Goal: Information Seeking & Learning: Check status

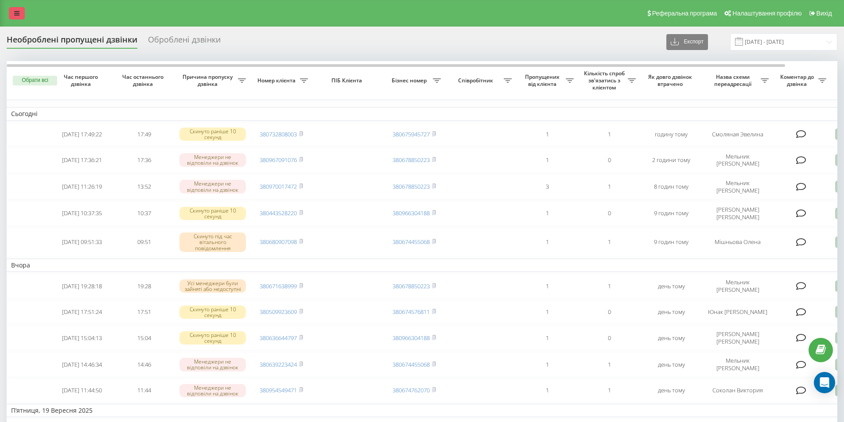
click at [19, 15] on icon at bounding box center [16, 13] width 5 height 6
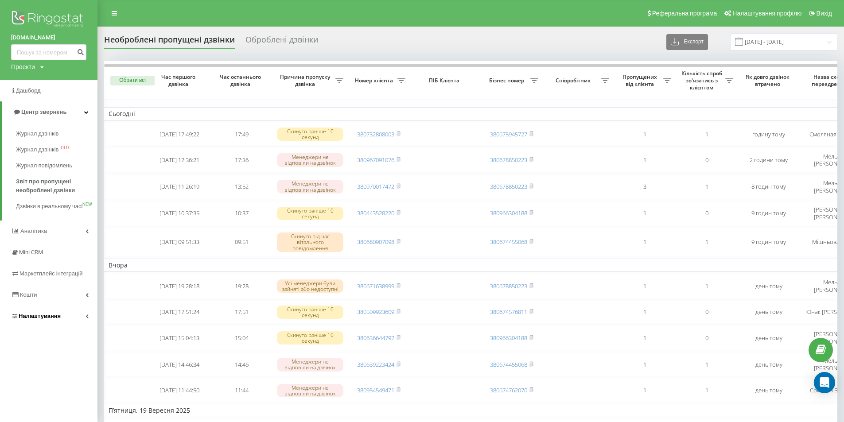
click at [30, 320] on span "Налаштування" at bounding box center [40, 316] width 42 height 7
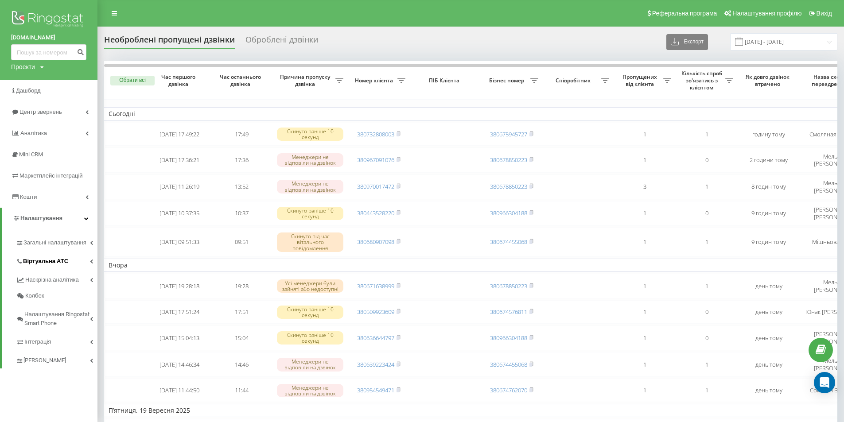
click at [51, 260] on span "Віртуальна АТС" at bounding box center [45, 261] width 45 height 9
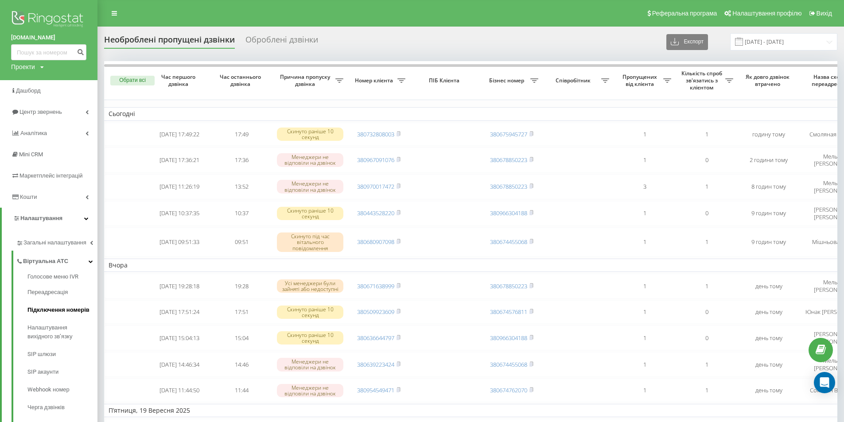
click at [51, 306] on span "Підключення номерів" at bounding box center [58, 310] width 62 height 9
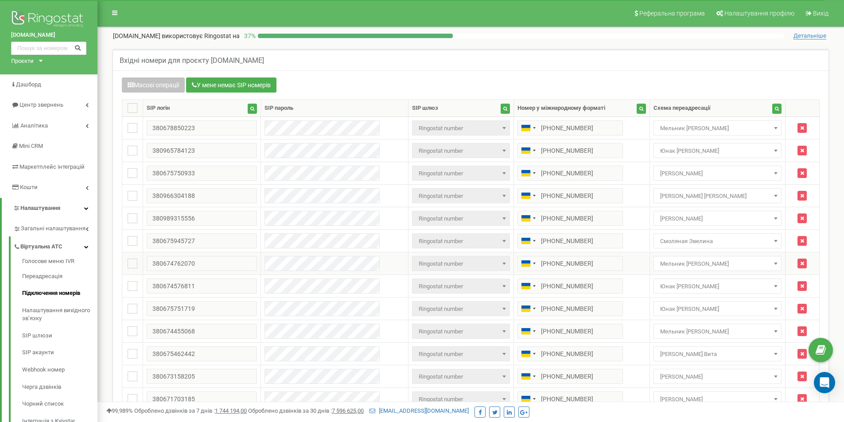
click at [772, 262] on span at bounding box center [776, 264] width 9 height 12
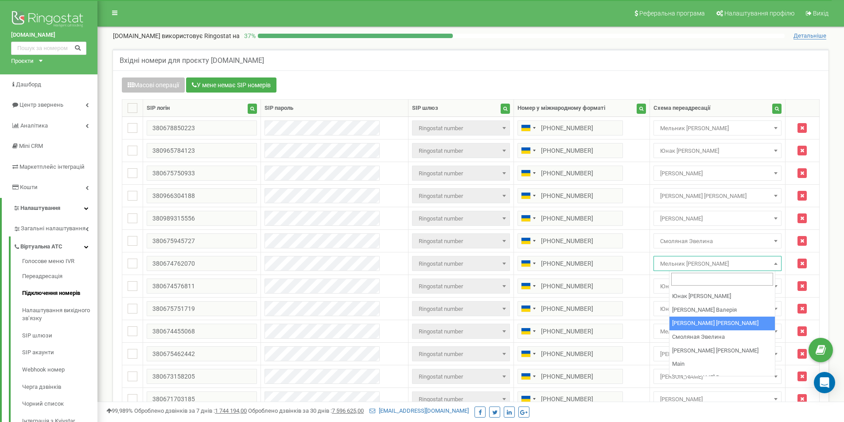
scroll to position [74, 0]
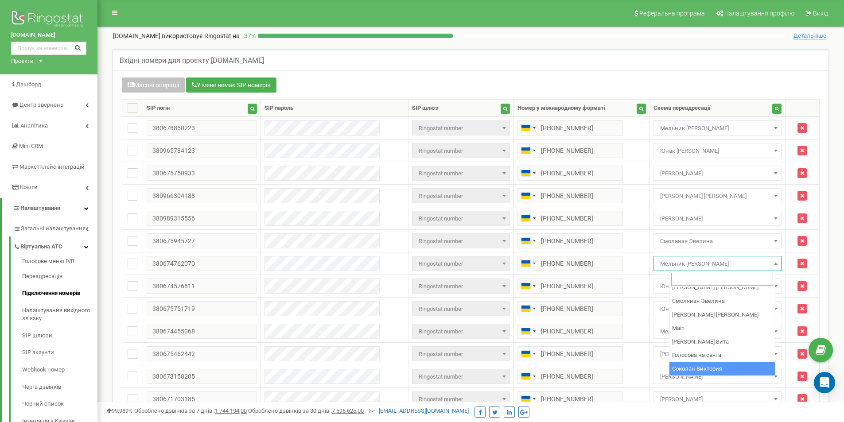
select select "102067"
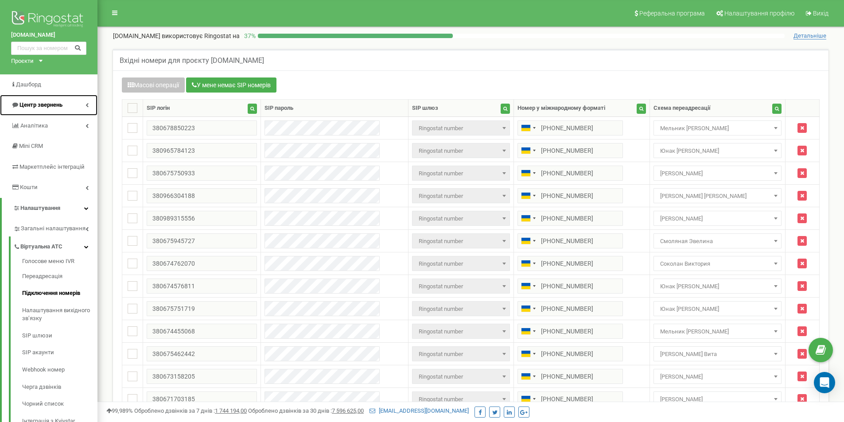
click at [20, 102] on span "Центр звернень" at bounding box center [41, 105] width 43 height 7
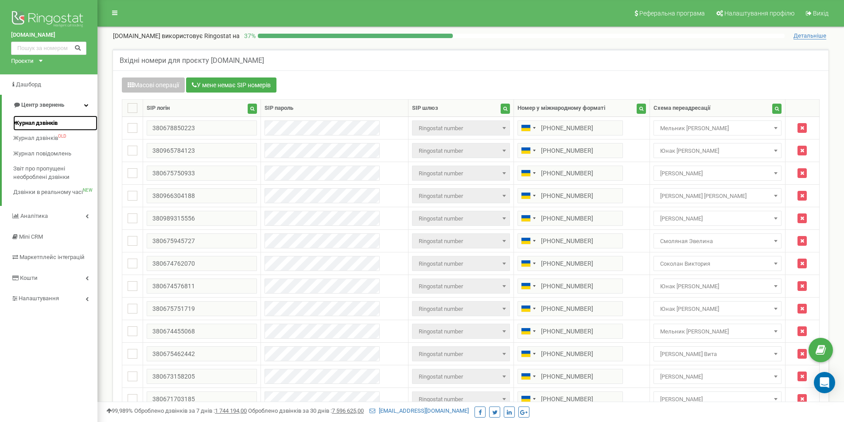
click at [54, 124] on span "Журнал дзвінків" at bounding box center [35, 123] width 44 height 8
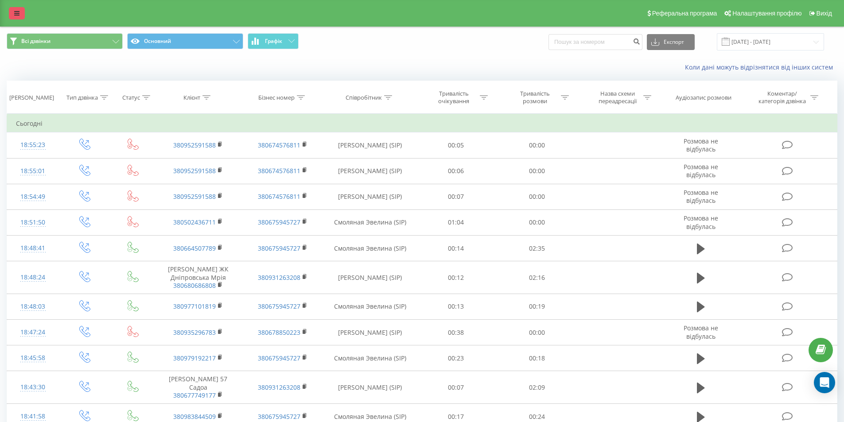
click at [21, 13] on link at bounding box center [17, 13] width 16 height 12
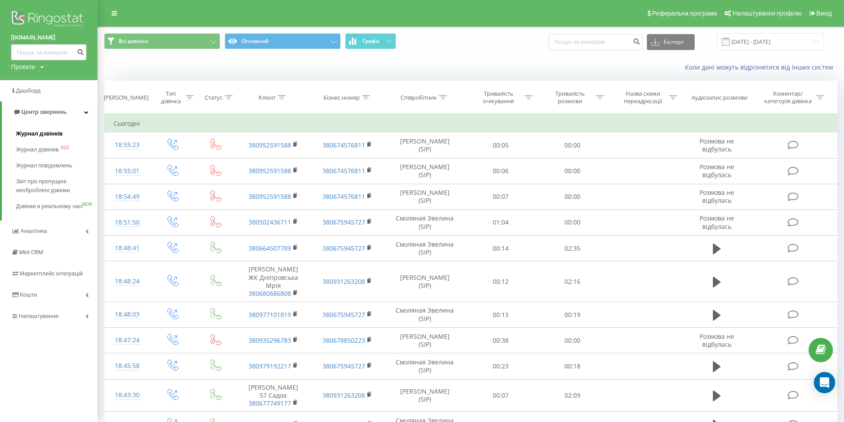
click at [40, 134] on span "Журнал дзвінків" at bounding box center [39, 133] width 47 height 9
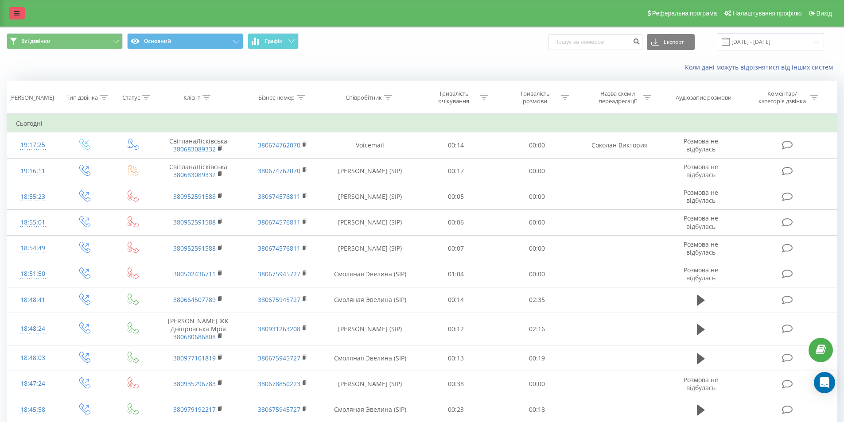
click at [19, 12] on icon at bounding box center [16, 13] width 5 height 6
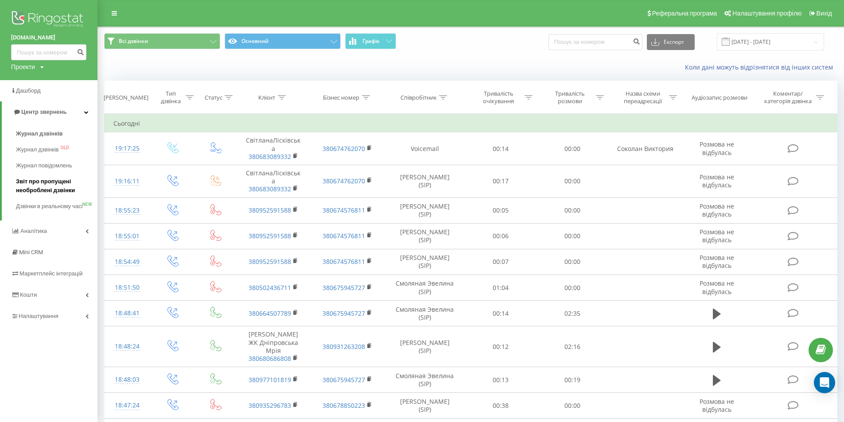
click at [45, 185] on span "Звіт про пропущені необроблені дзвінки" at bounding box center [54, 186] width 77 height 18
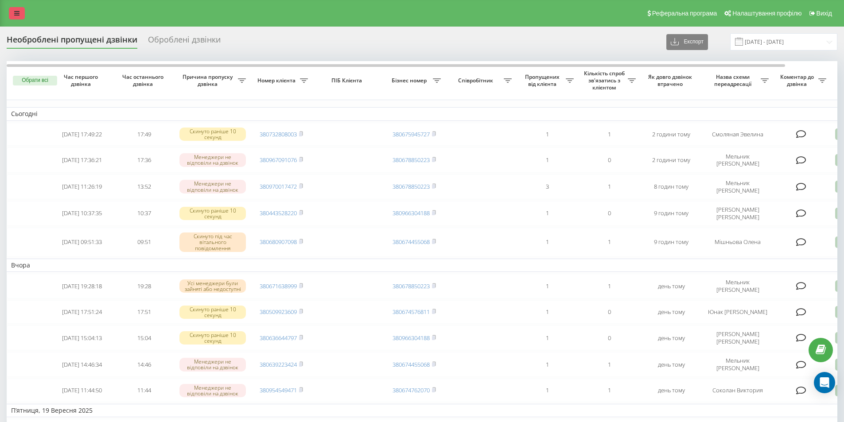
click at [19, 12] on icon at bounding box center [16, 13] width 5 height 6
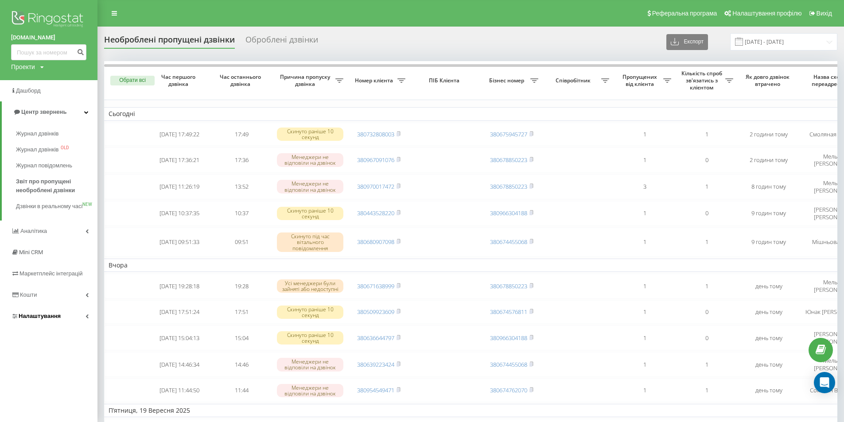
click at [44, 320] on span "Налаштування" at bounding box center [40, 316] width 42 height 7
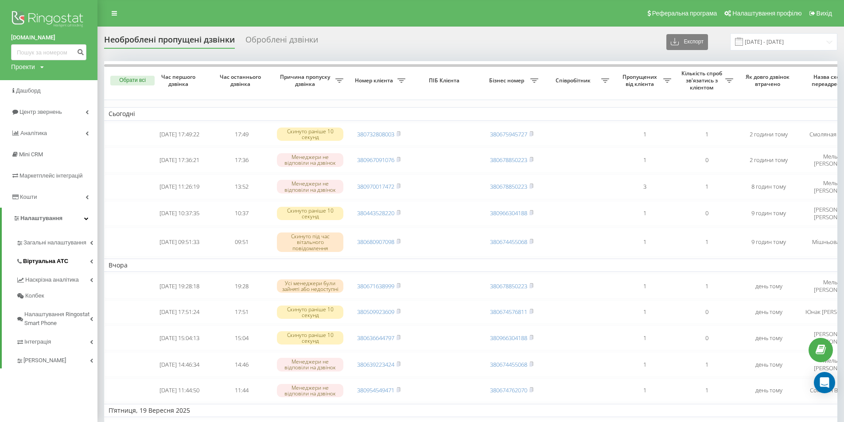
click at [31, 258] on span "Віртуальна АТС" at bounding box center [45, 261] width 45 height 9
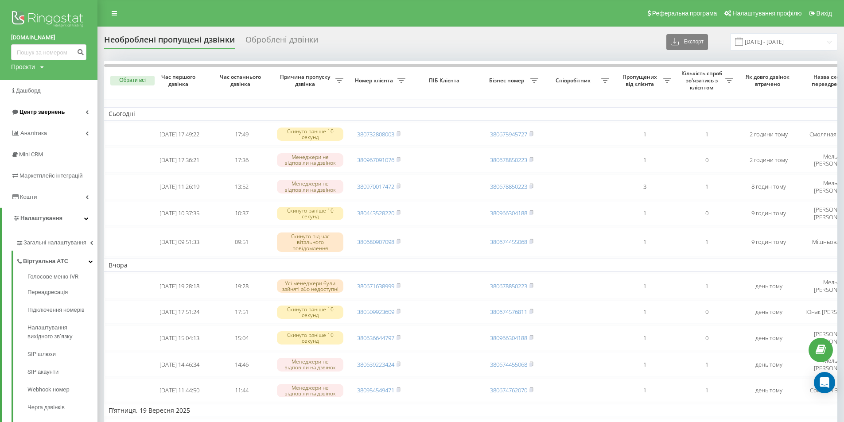
click at [35, 112] on span "Центр звернень" at bounding box center [42, 112] width 45 height 7
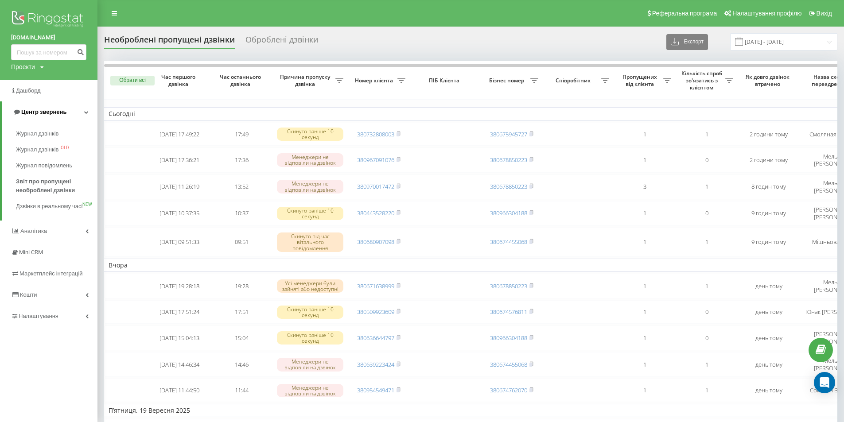
click at [35, 112] on span "Центр звернень" at bounding box center [43, 112] width 45 height 7
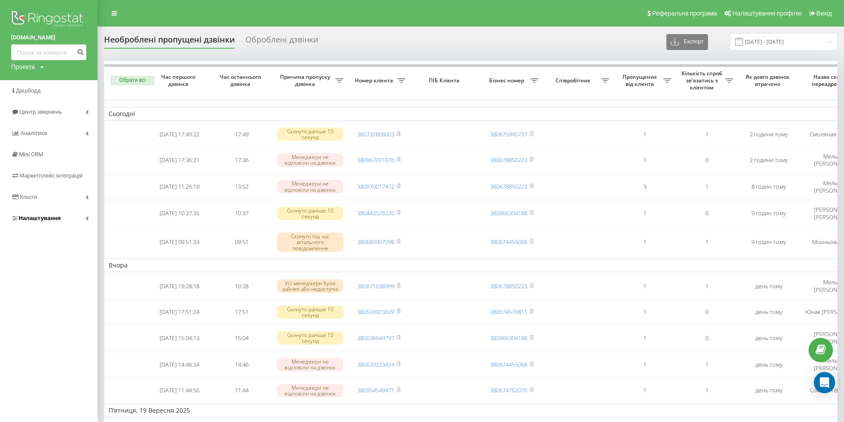
click at [38, 222] on span "Налаштування" at bounding box center [40, 218] width 42 height 7
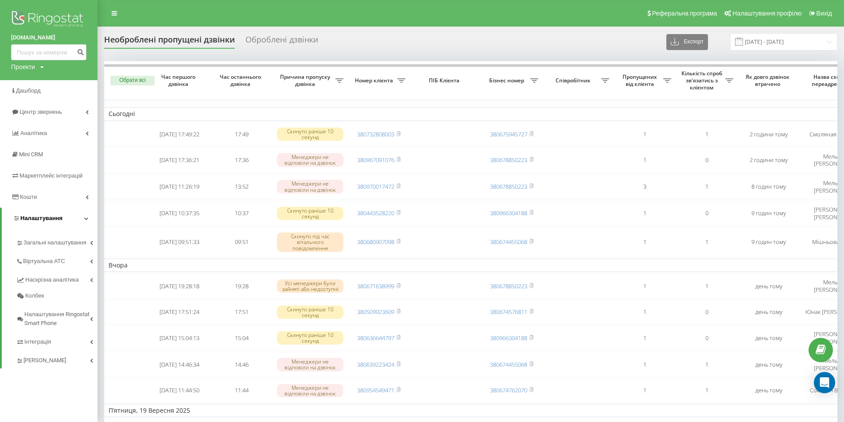
click at [38, 222] on span "Налаштування" at bounding box center [41, 218] width 42 height 7
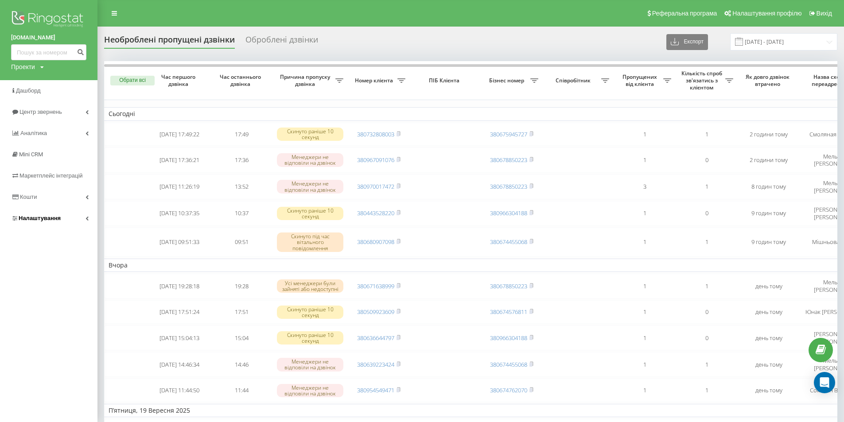
click at [41, 215] on span "Налаштування" at bounding box center [36, 218] width 50 height 9
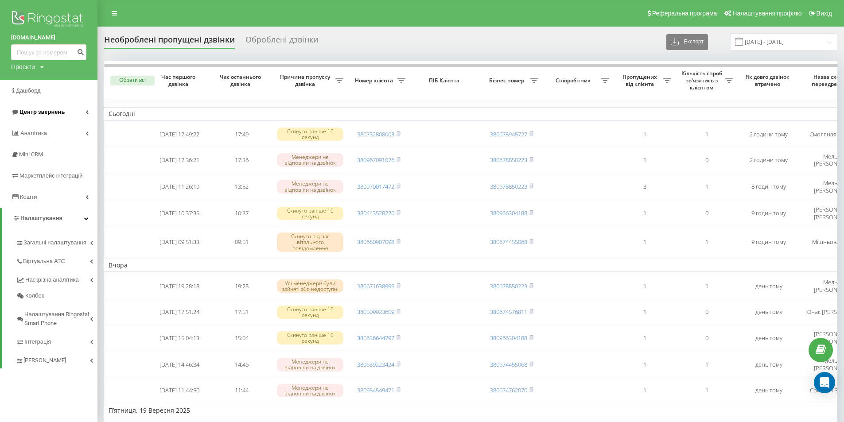
click at [48, 113] on span "Центр звернень" at bounding box center [42, 112] width 45 height 7
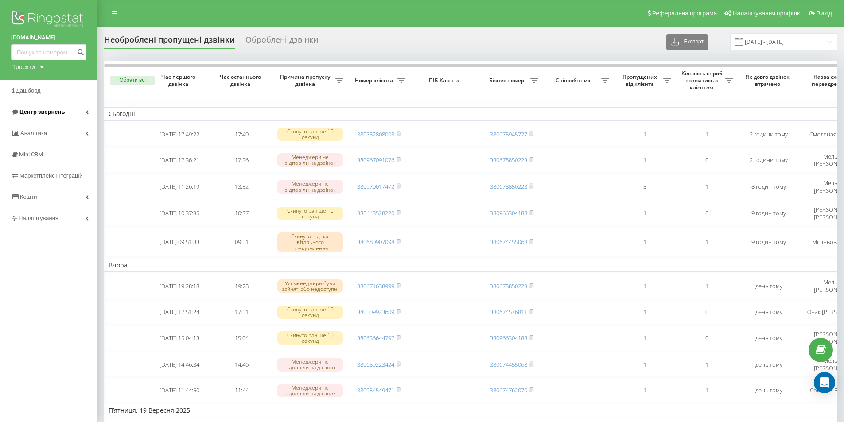
click at [49, 109] on span "Центр звернень" at bounding box center [42, 112] width 45 height 7
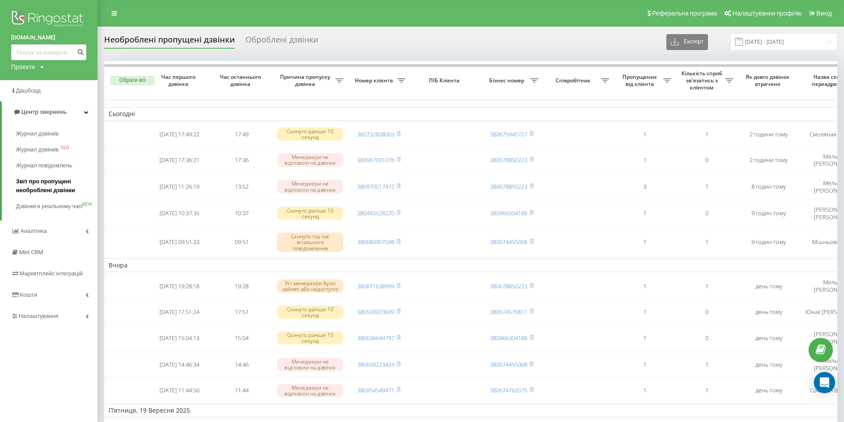
click at [36, 189] on span "Звіт про пропущені необроблені дзвінки" at bounding box center [54, 186] width 77 height 18
